Goal: Find specific page/section: Find specific page/section

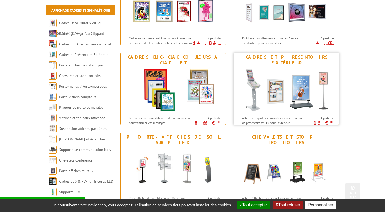
scroll to position [107, 0]
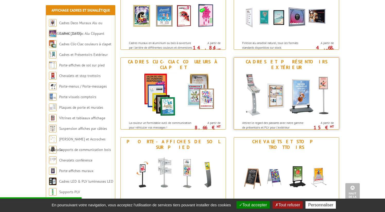
click at [295, 72] on img at bounding box center [286, 95] width 95 height 46
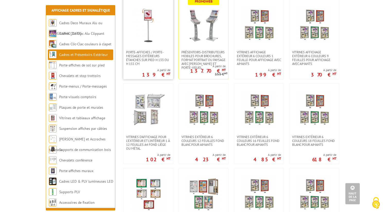
scroll to position [289, 0]
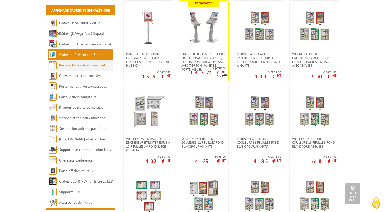
click at [88, 66] on link "Porte-affiches de sol sur pied" at bounding box center [82, 65] width 46 height 5
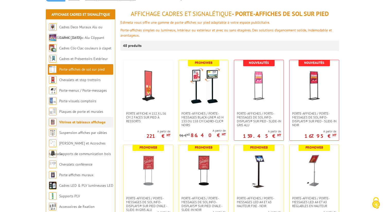
scroll to position [69, 0]
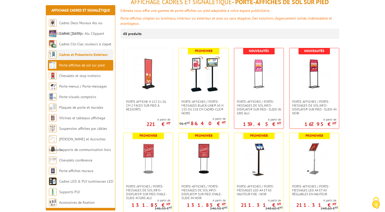
click at [85, 52] on link "Cadres et Présentoirs Extérieur" at bounding box center [83, 54] width 49 height 5
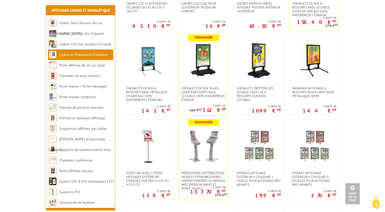
scroll to position [237, 0]
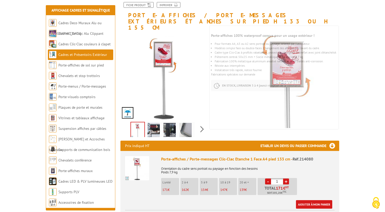
scroll to position [66, 0]
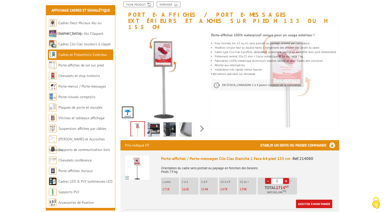
click at [156, 122] on img at bounding box center [154, 130] width 12 height 16
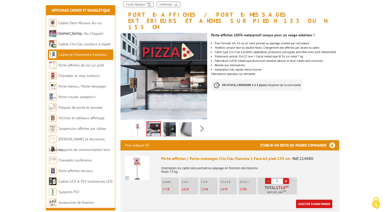
click at [172, 122] on img at bounding box center [169, 130] width 12 height 16
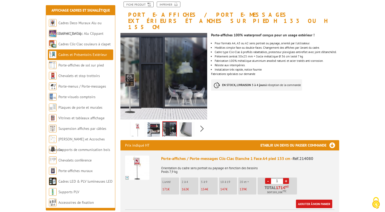
click at [186, 122] on img at bounding box center [185, 130] width 12 height 16
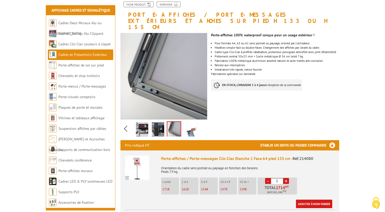
click at [201, 122] on div "Previous Next" at bounding box center [163, 128] width 87 height 18
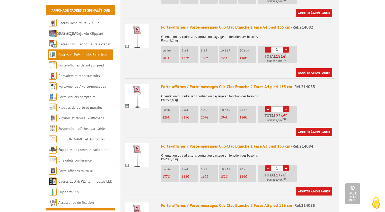
scroll to position [317, 0]
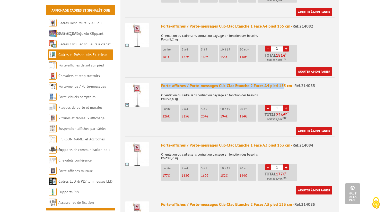
drag, startPoint x: 161, startPoint y: 79, endPoint x: 282, endPoint y: 77, distance: 120.5
click at [282, 83] on div "Porte-affiches / Porte-messages Clic-Clac Etanche 2 Faces A4 pied 155 cm - Réf.…" at bounding box center [248, 86] width 174 height 6
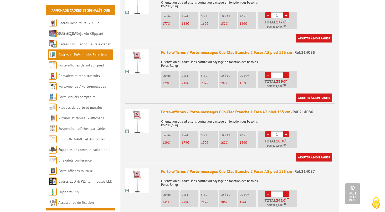
scroll to position [367, 0]
